Goal: Transaction & Acquisition: Purchase product/service

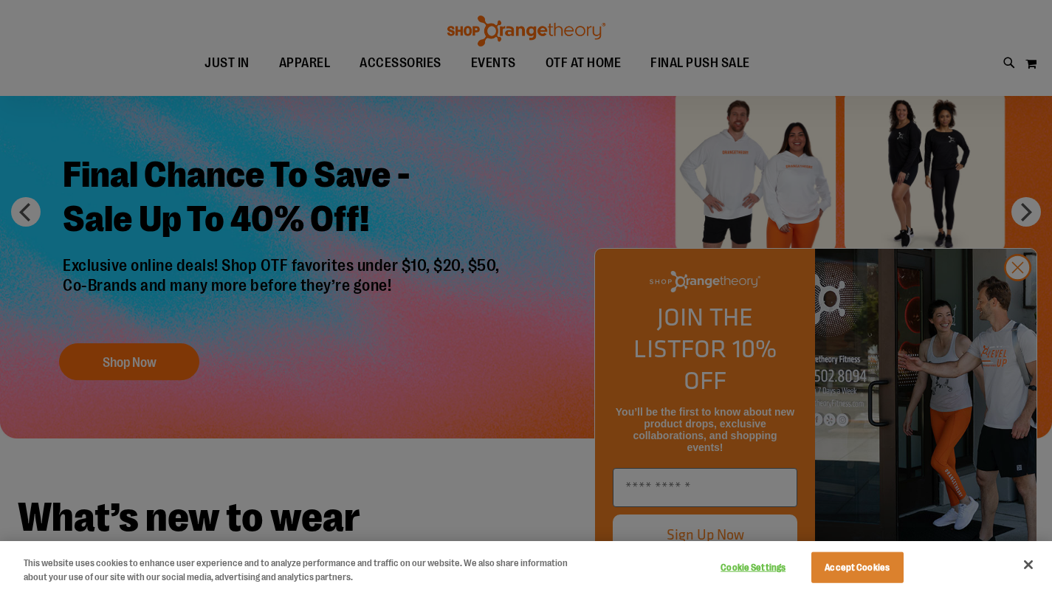
scroll to position [89, 0]
click at [1021, 302] on div at bounding box center [526, 296] width 1052 height 592
click at [1015, 300] on div at bounding box center [526, 296] width 1052 height 592
click at [562, 285] on div at bounding box center [526, 296] width 1052 height 592
click at [1021, 299] on div at bounding box center [526, 296] width 1052 height 592
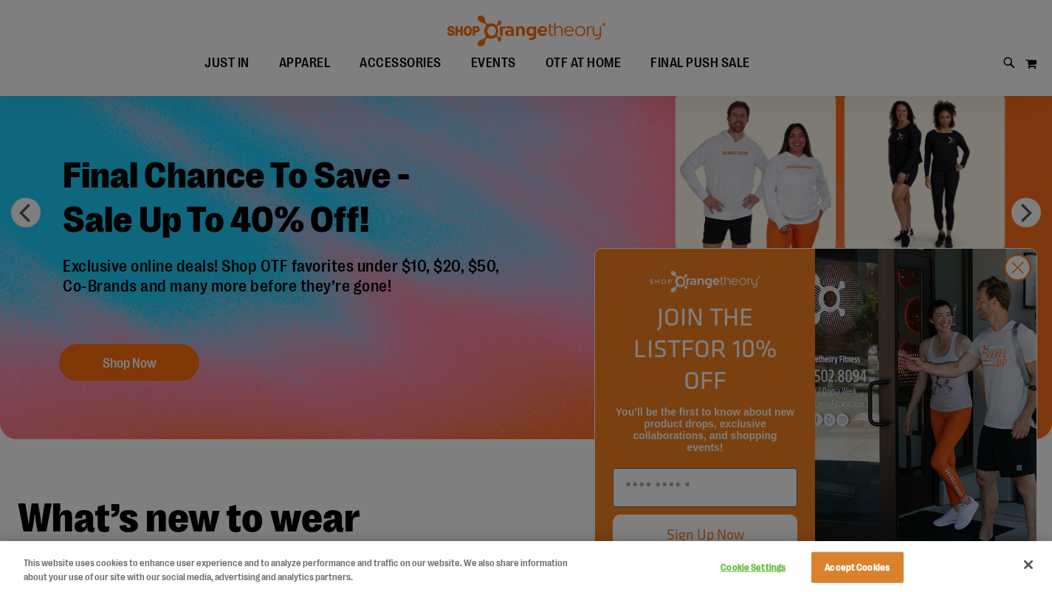
click at [541, 343] on div at bounding box center [526, 296] width 1052 height 592
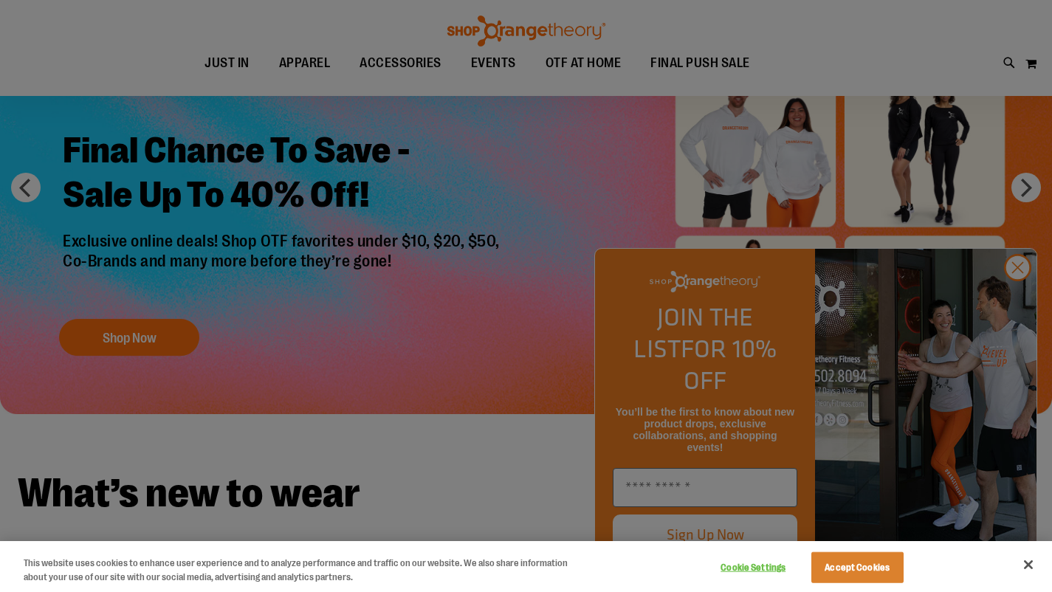
scroll to position [108, 0]
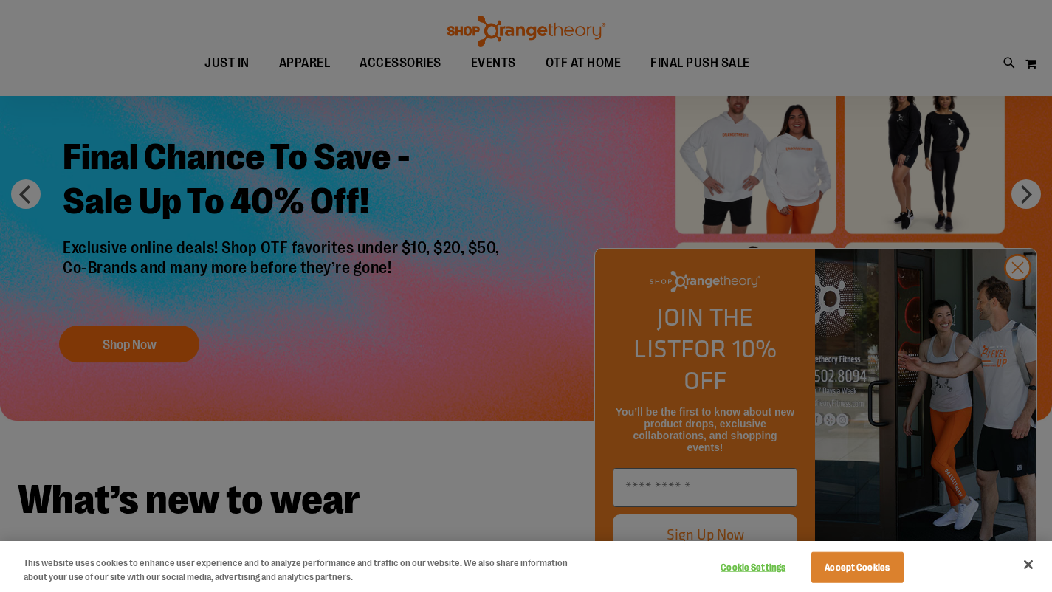
click at [1016, 300] on div at bounding box center [526, 296] width 1052 height 592
click at [1029, 564] on button "Close" at bounding box center [1028, 564] width 32 height 32
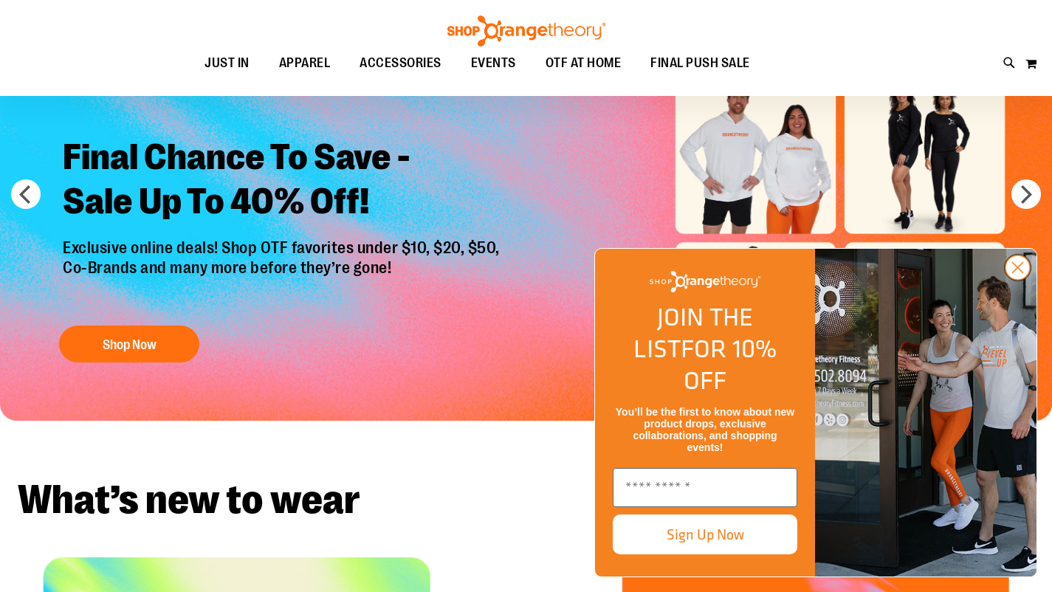
click at [1016, 280] on circle "Close dialog" at bounding box center [1017, 267] width 24 height 24
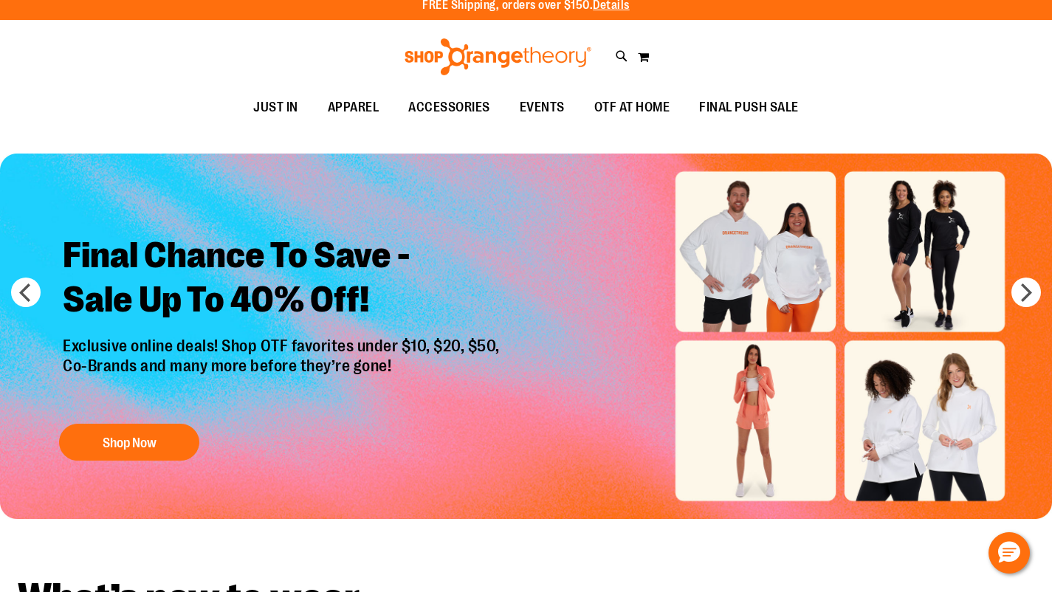
scroll to position [0, 0]
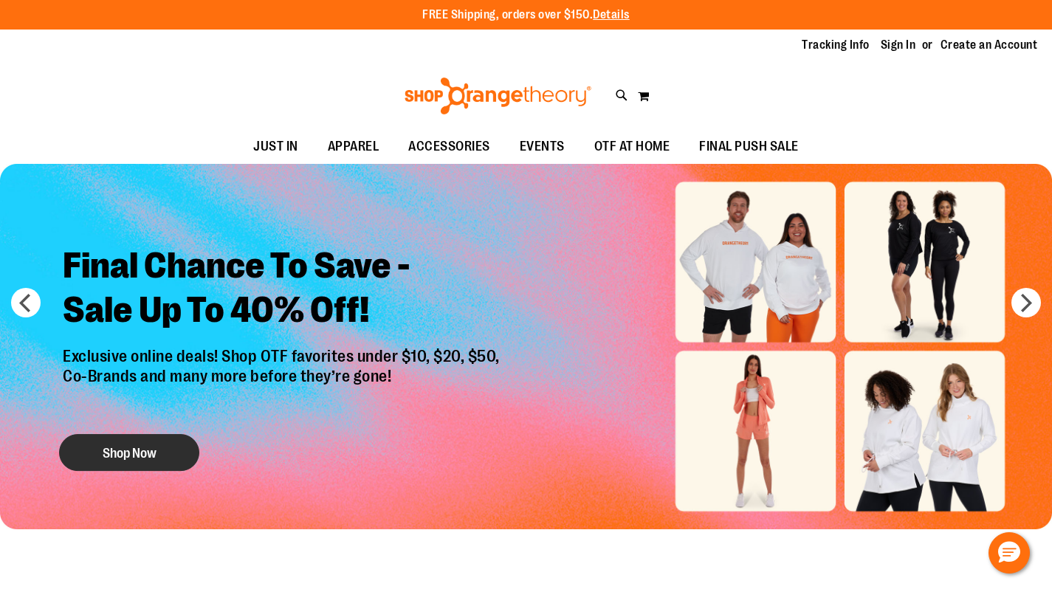
click at [108, 447] on button "Shop Now" at bounding box center [129, 452] width 140 height 37
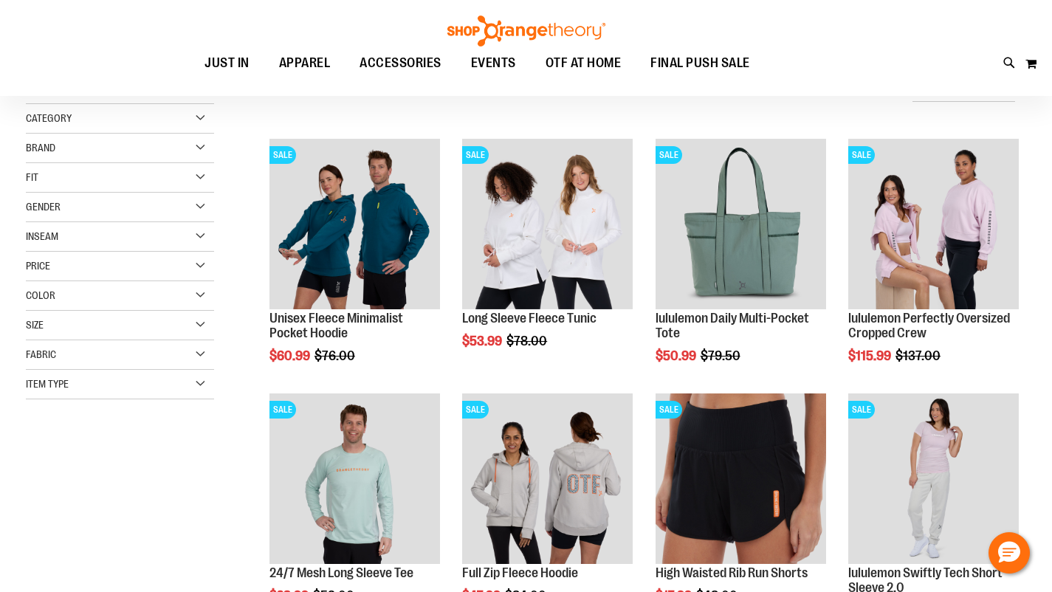
scroll to position [172, 0]
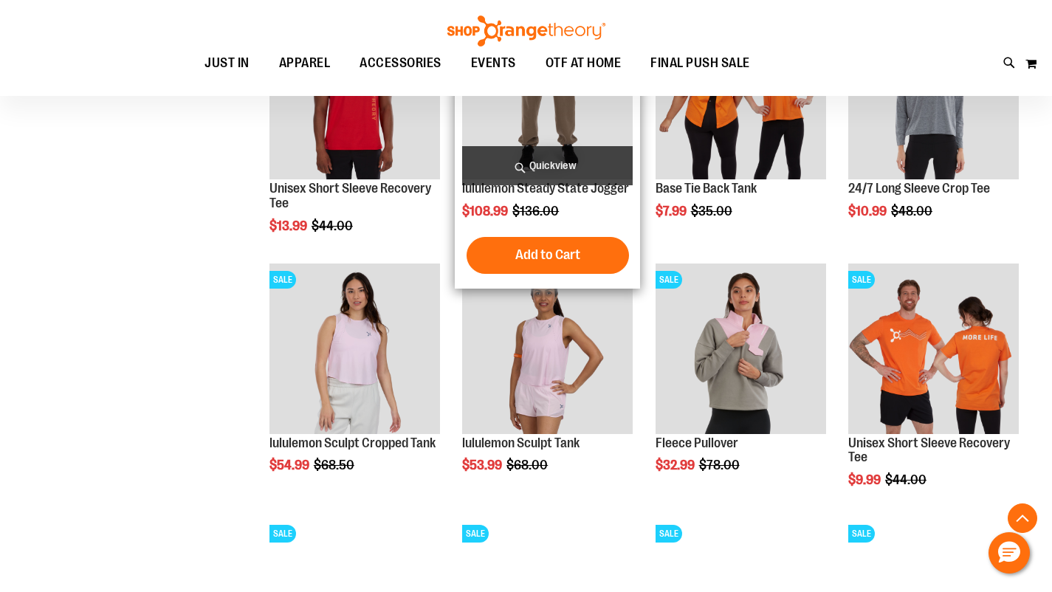
scroll to position [634, 0]
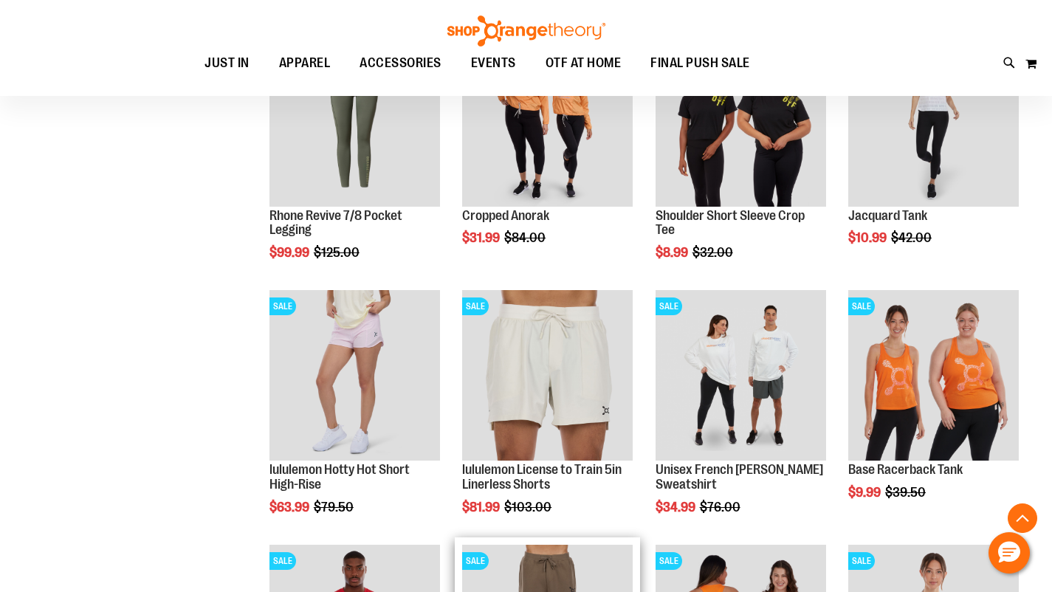
scroll to position [1029, 0]
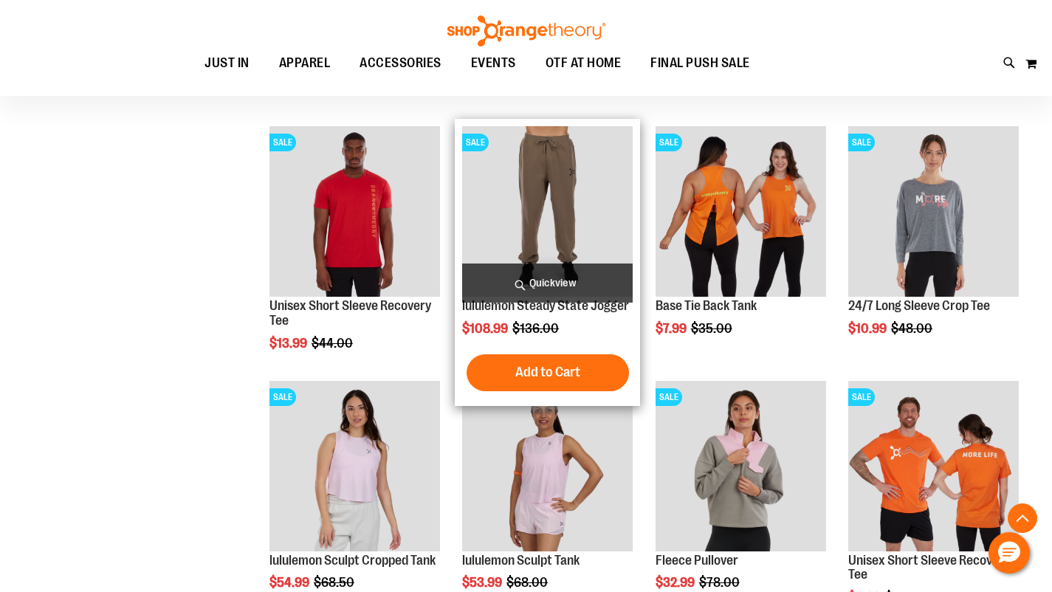
scroll to position [1453, 0]
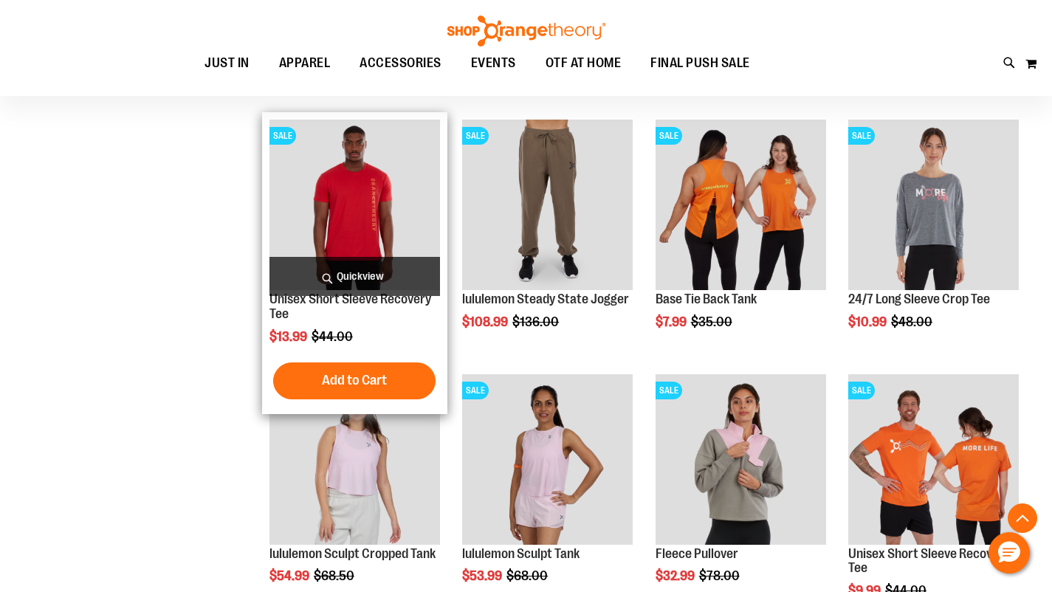
click at [345, 208] on img "product" at bounding box center [354, 205] width 170 height 170
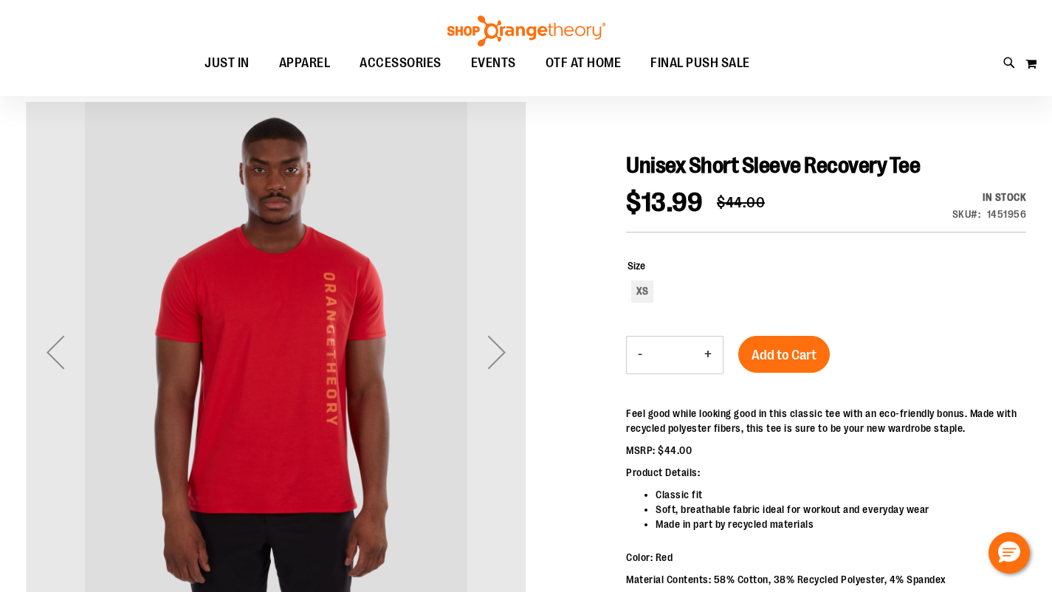
scroll to position [121, 0]
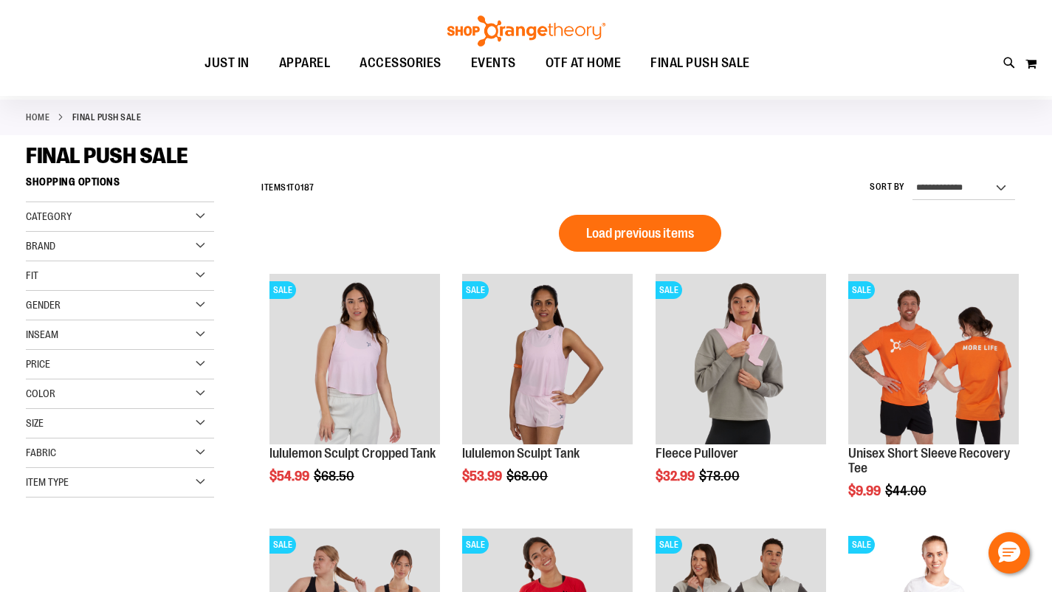
scroll to position [79, 0]
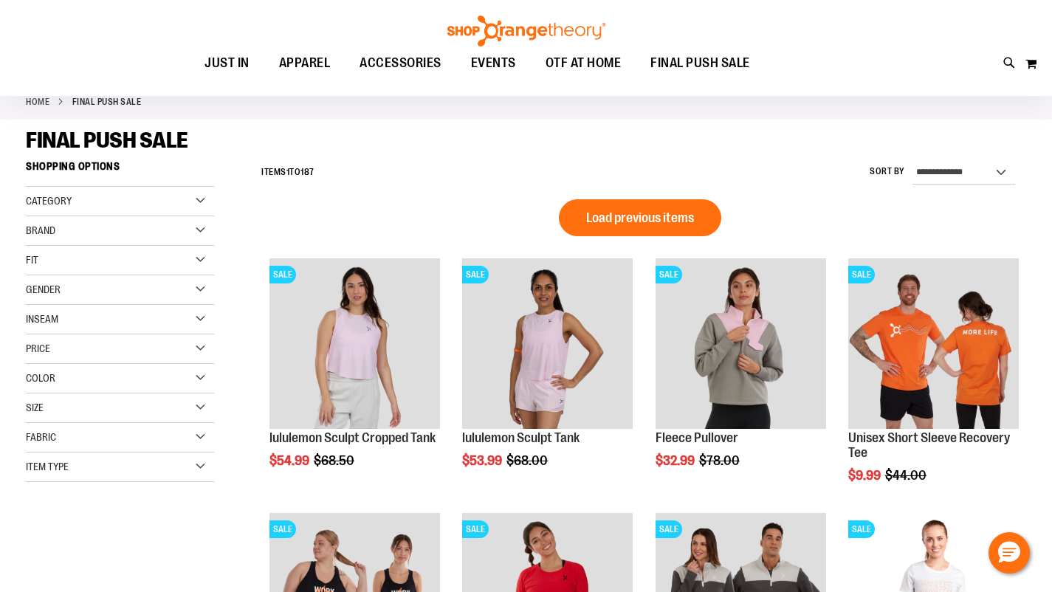
click at [98, 291] on div "Gender" at bounding box center [120, 290] width 188 height 30
click at [34, 319] on link "Men 11 items" at bounding box center [112, 319] width 181 height 15
